Goal: Information Seeking & Learning: Learn about a topic

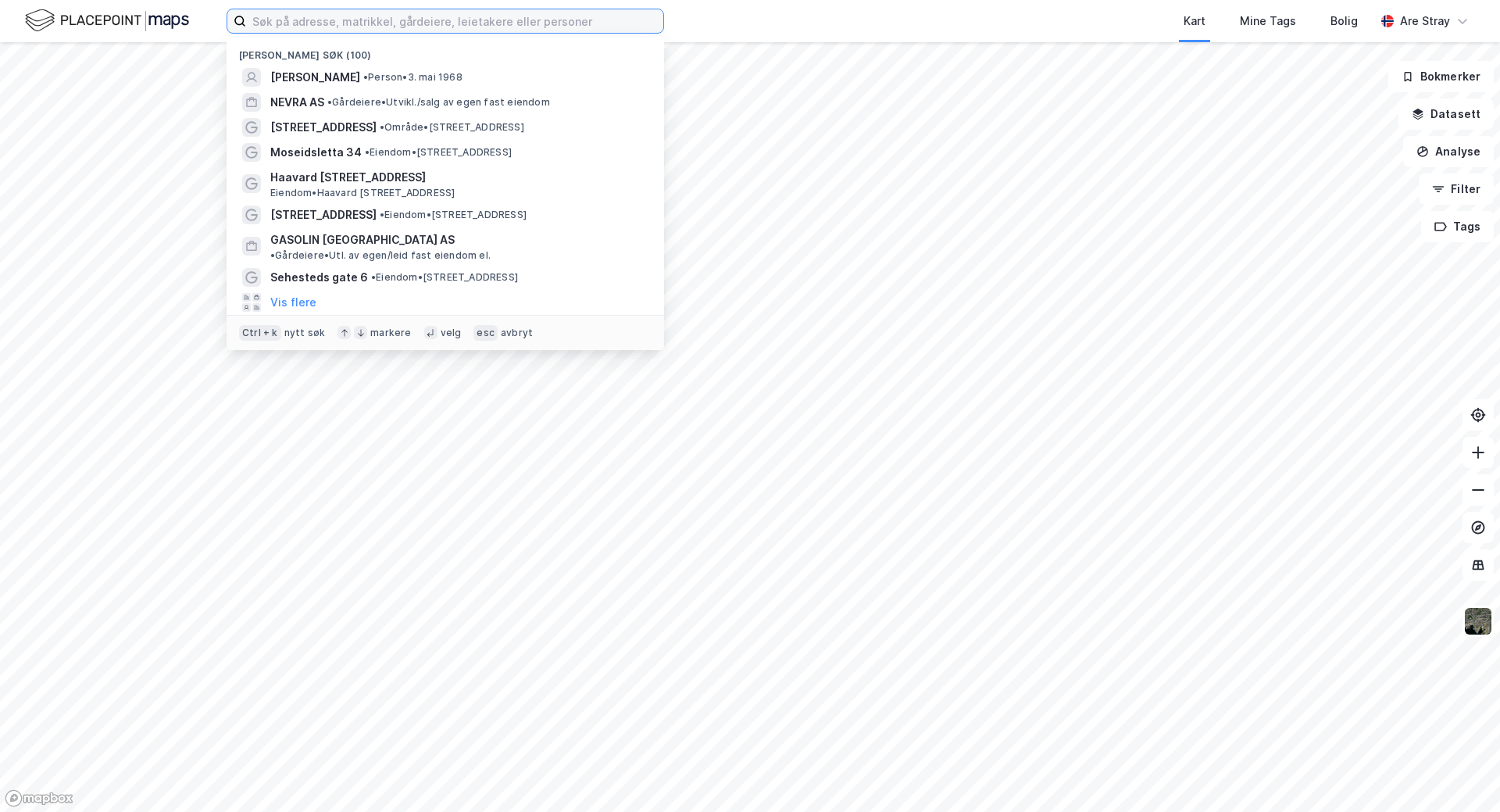
click at [272, 10] on input at bounding box center [454, 21] width 417 height 23
paste input "919739673"
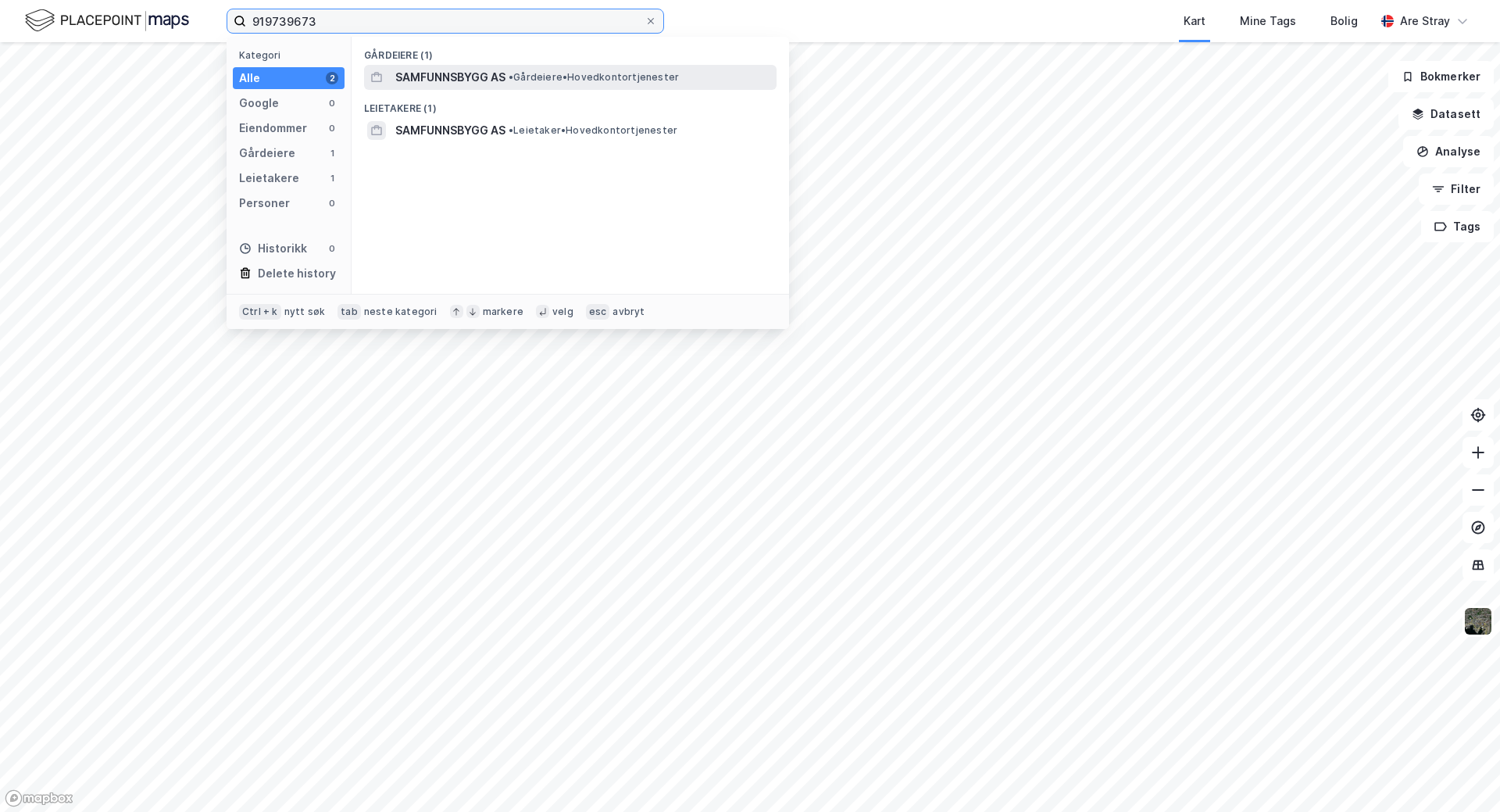
type input "919739673"
click at [516, 84] on div "SAMFUNNSBYGG AS • Gårdeiere • Hovedkontortjenester" at bounding box center [584, 77] width 378 height 19
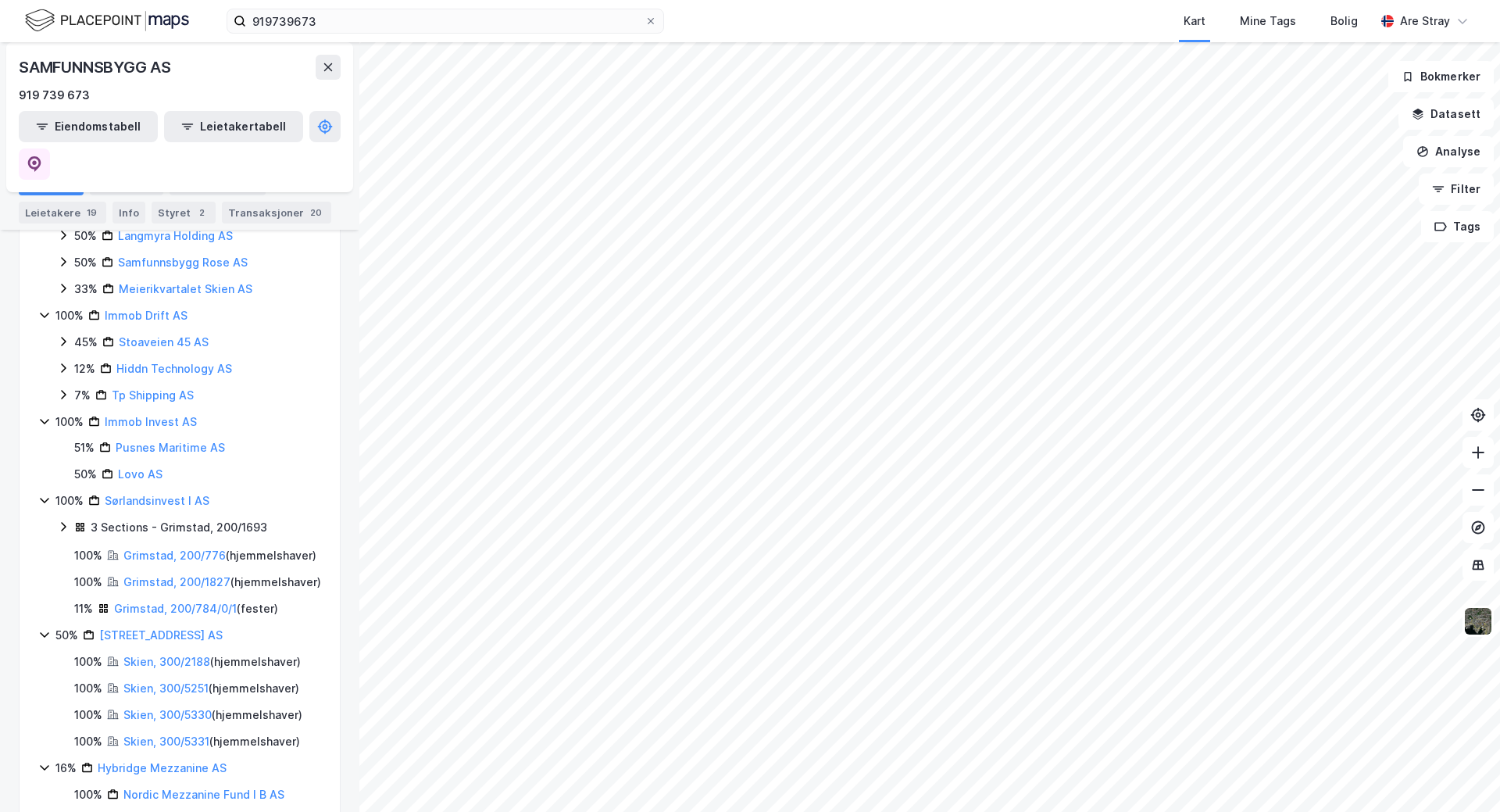
scroll to position [597, 0]
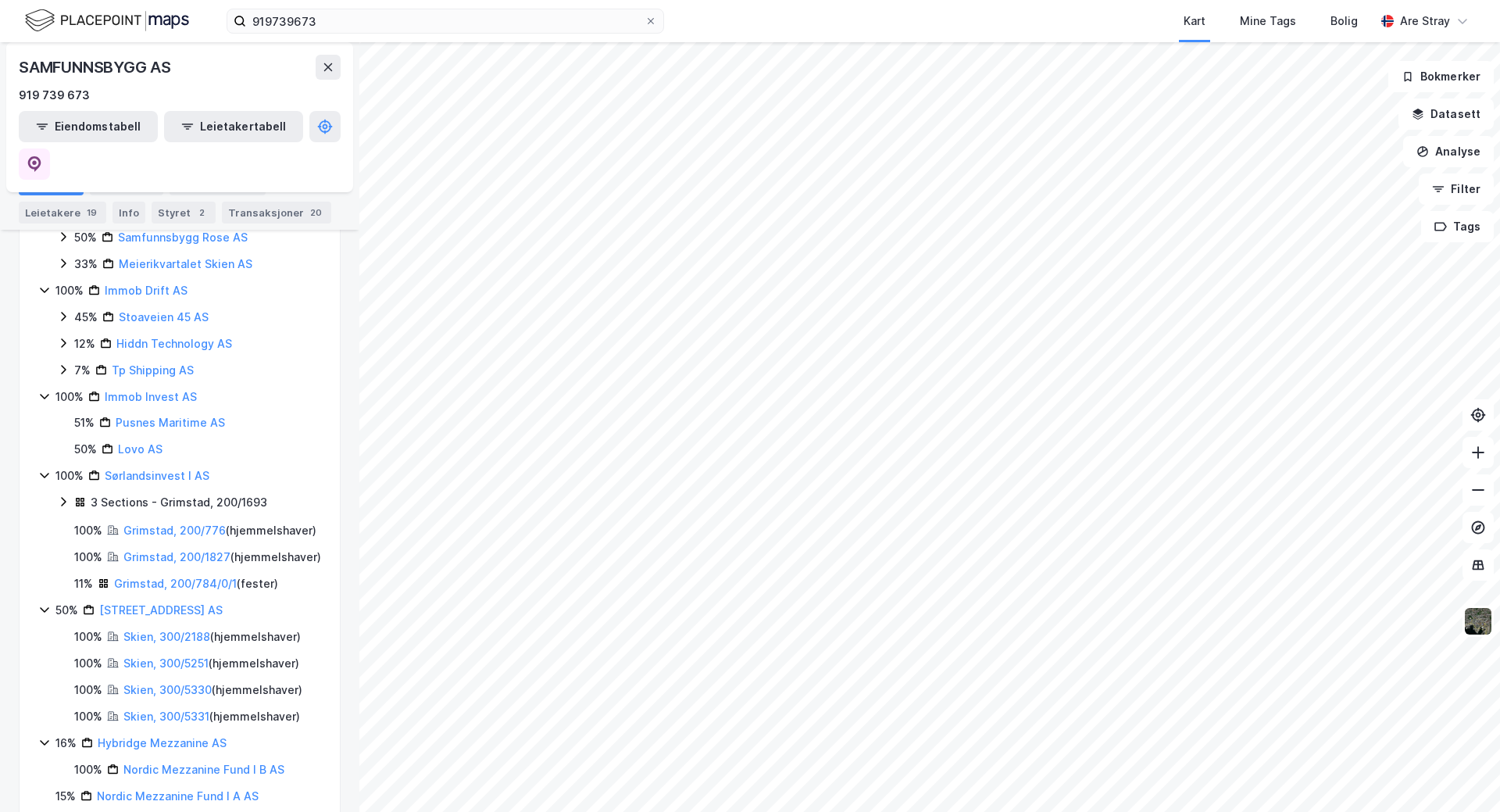
click at [1014, 811] on html "919739673 Kart Mine Tags Bolig Are Stray SAMFUNNSBYGG AS 919 739 673 Eiendomsta…" at bounding box center [750, 406] width 1500 height 812
click at [329, 22] on input "919739673" at bounding box center [446, 21] width 399 height 23
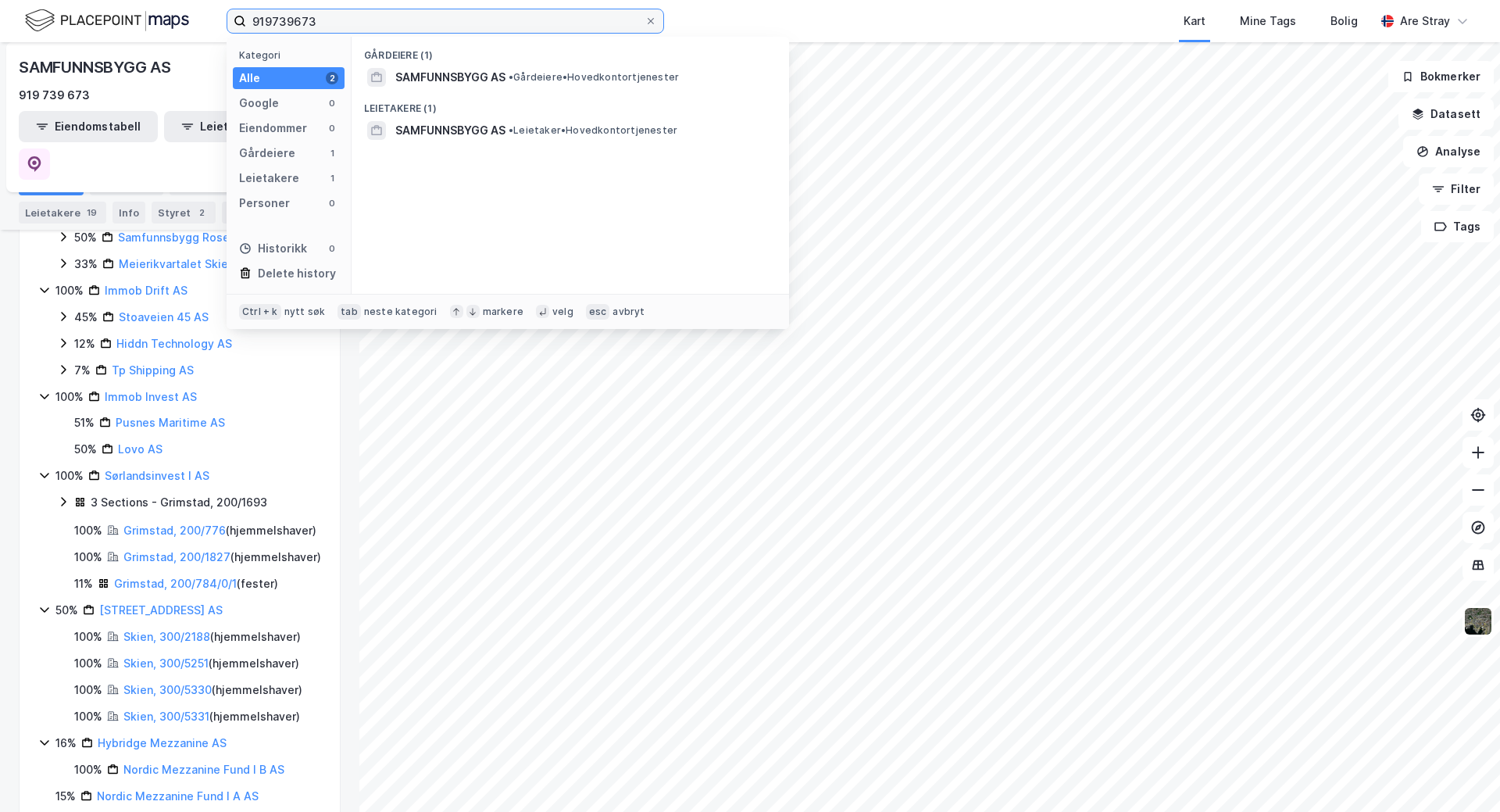
drag, startPoint x: 329, startPoint y: 22, endPoint x: 318, endPoint y: 23, distance: 11.0
click at [318, 23] on input "919739673" at bounding box center [446, 21] width 399 height 23
click at [327, 21] on input "919739673" at bounding box center [446, 21] width 399 height 23
drag, startPoint x: 327, startPoint y: 21, endPoint x: 90, endPoint y: -7, distance: 238.6
click at [90, 0] on html "919739673 Kategori Alle 2 Google 0 Eiendommer 0 Gårdeiere 1 Leietakere 1 Person…" at bounding box center [750, 406] width 1500 height 812
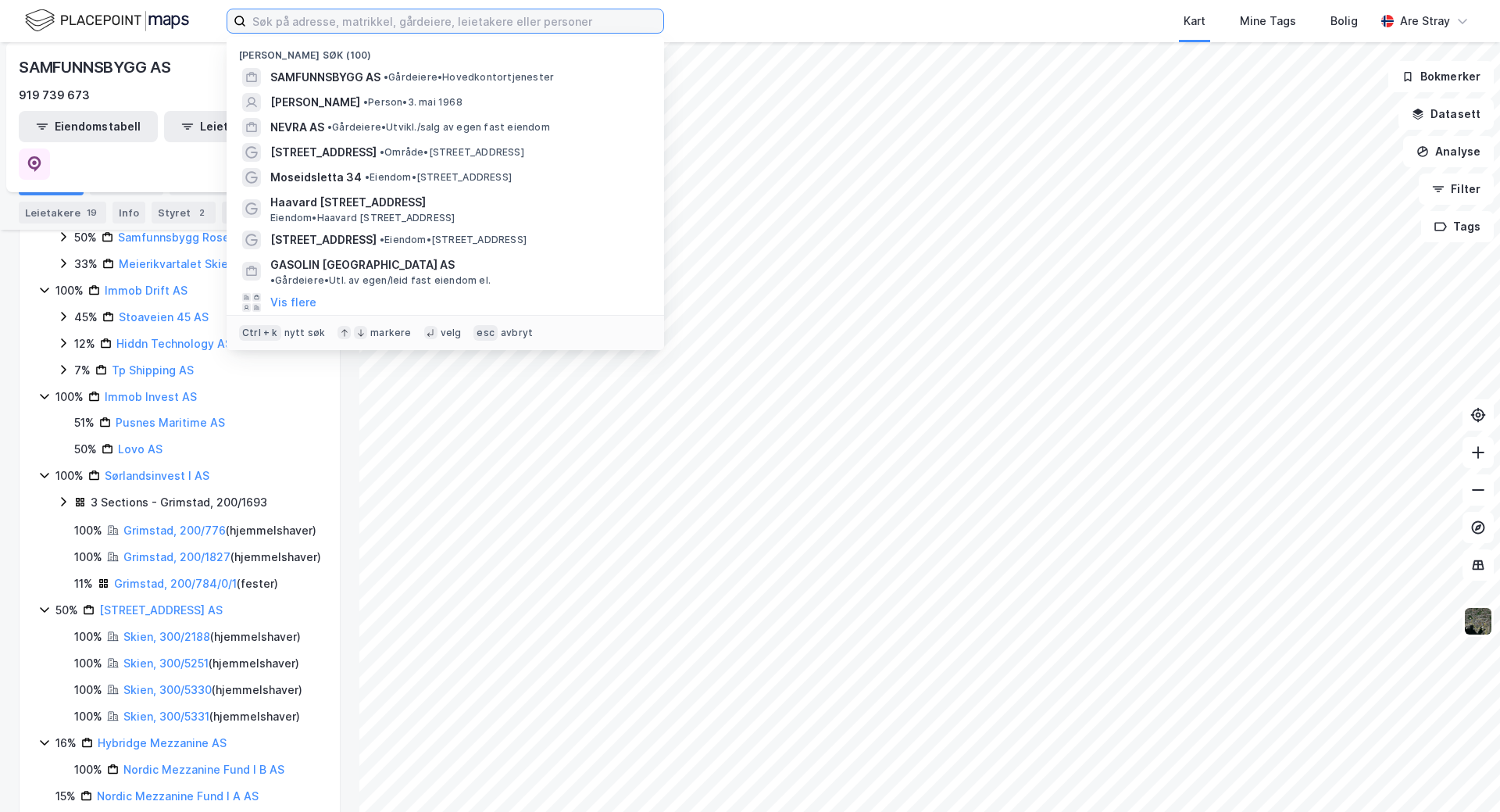
paste input "Gamle Kjerkelinna 219"
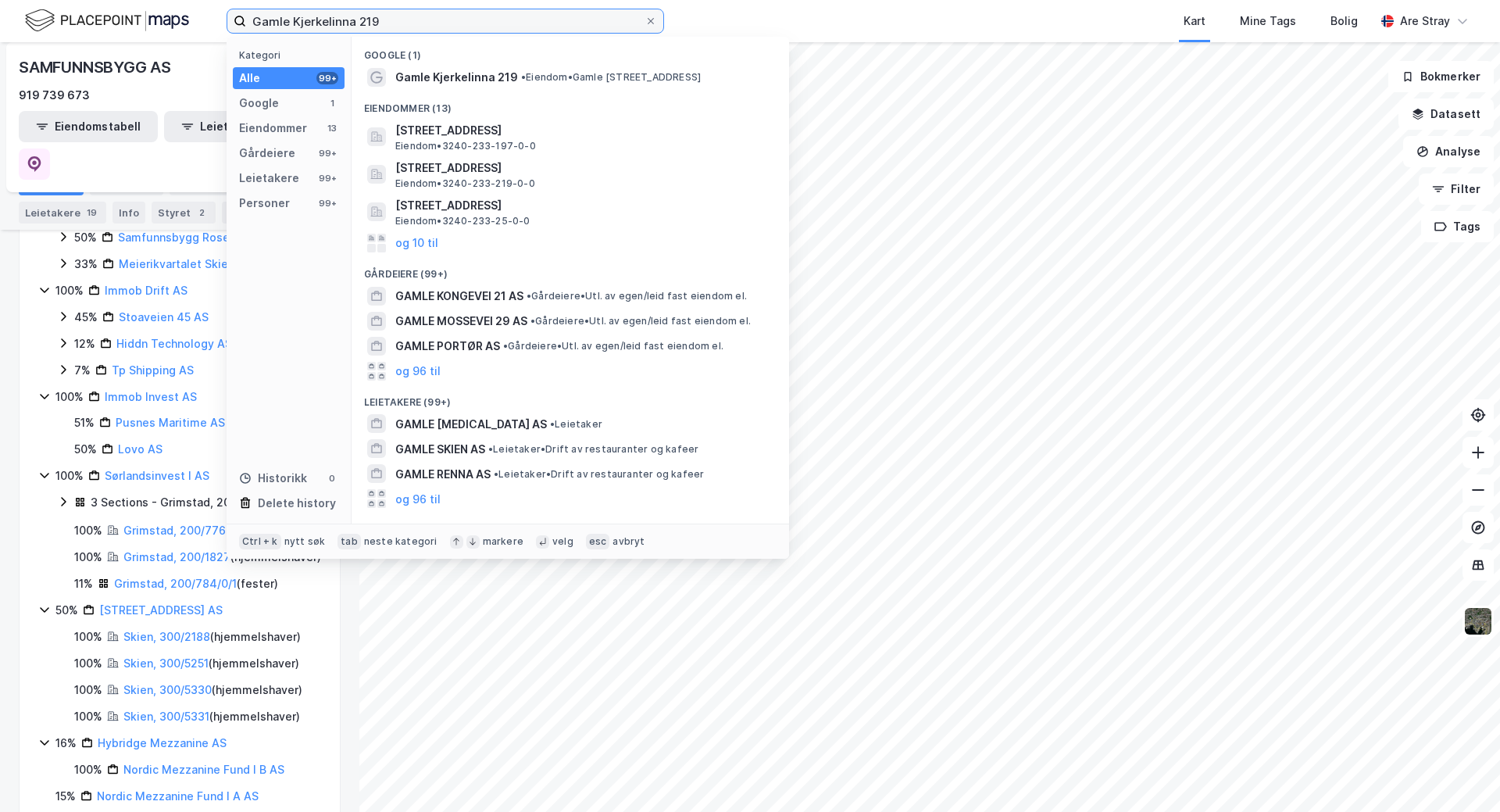
type input "Gamle Kjerkelinna 219"
click at [475, 61] on div "Google (1)" at bounding box center [570, 50] width 438 height 28
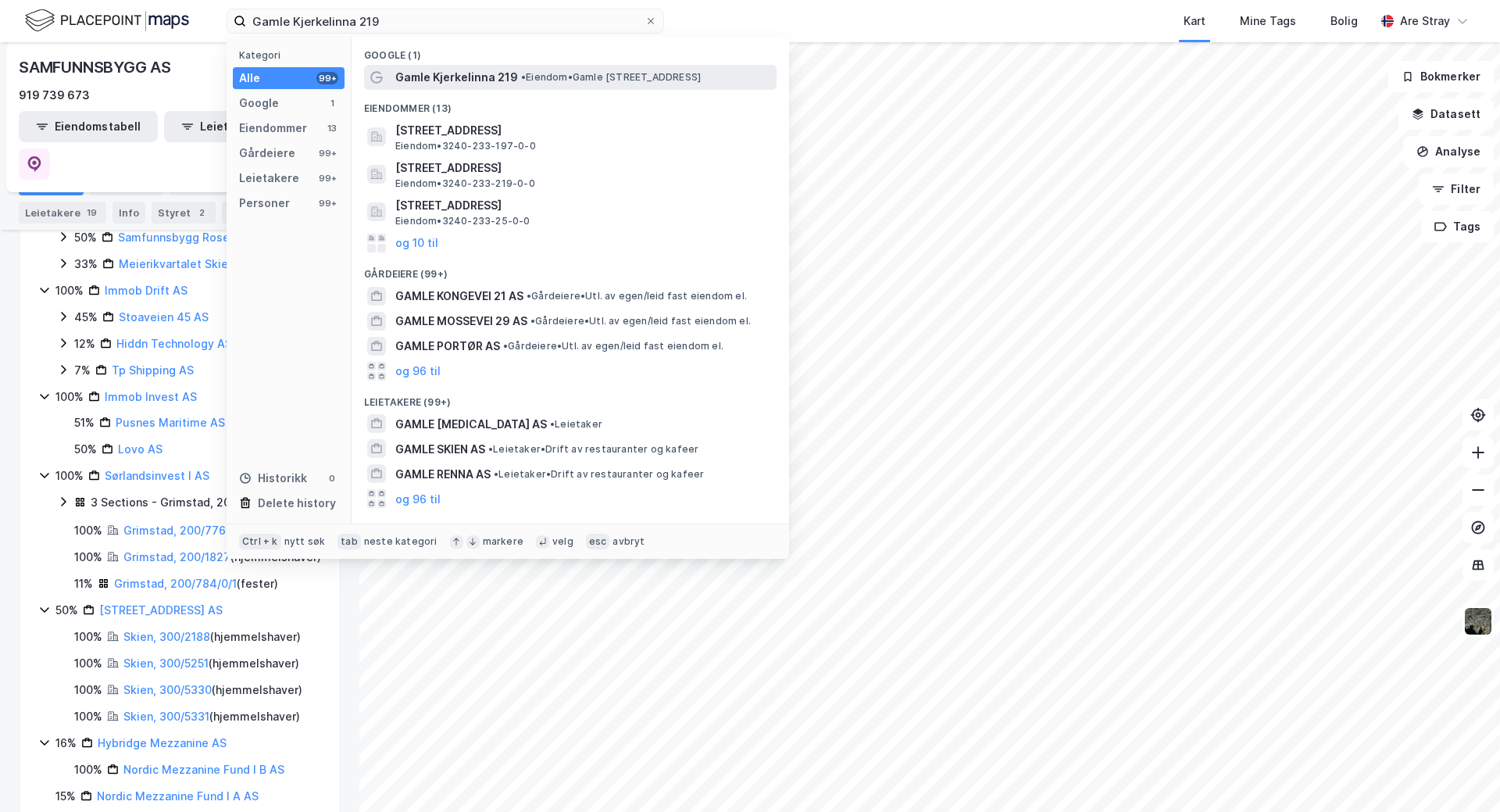
click at [470, 72] on span "Gamle Kjerkelinna 219" at bounding box center [456, 77] width 123 height 19
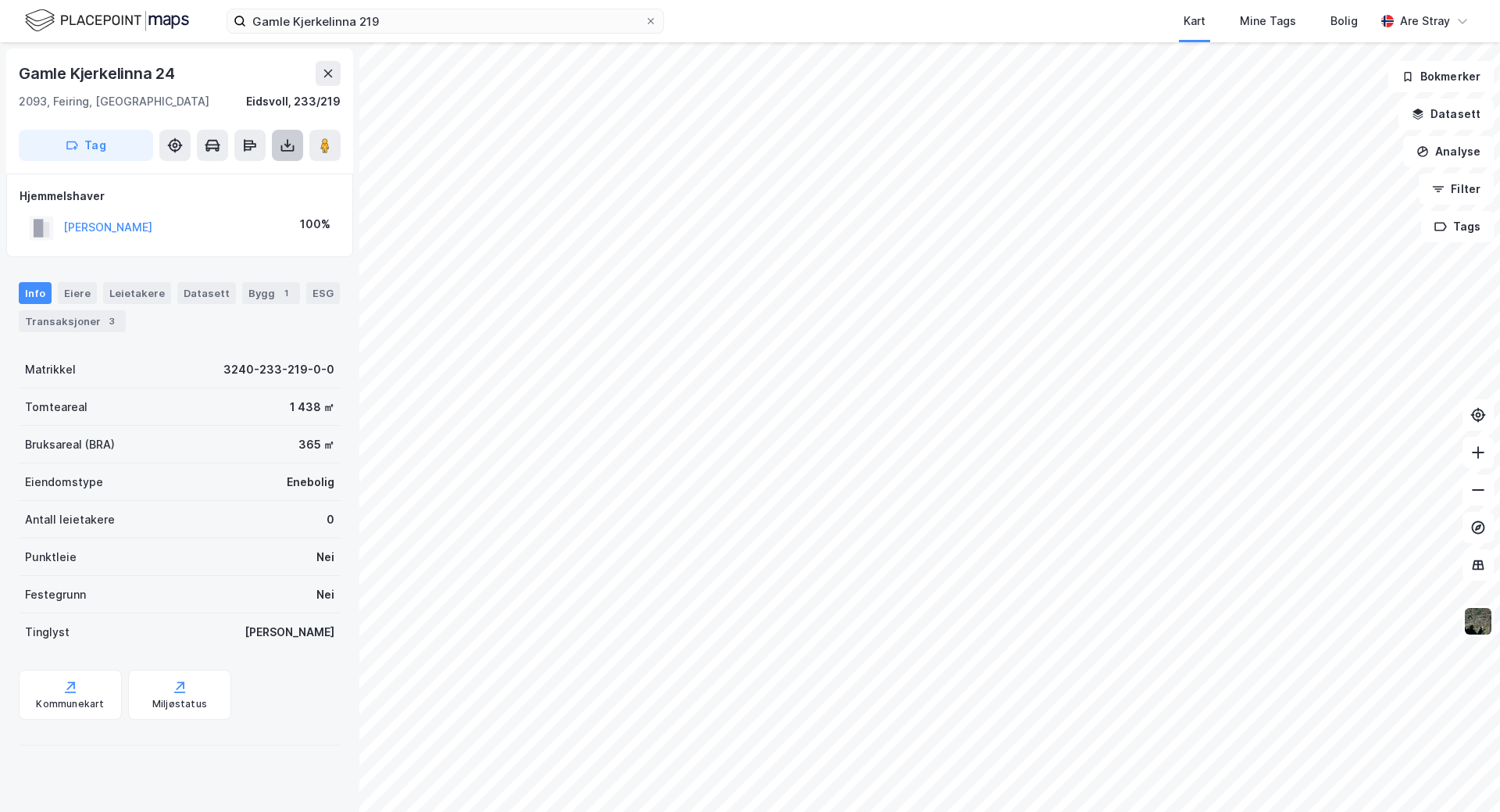
click at [309, 158] on div "Gamle Kjerkelinna 24 2093, Feiring, [GEOGRAPHIC_DATA], 233/219 Tag Hjemmelshave…" at bounding box center [750, 426] width 1500 height 769
